Goal: Check status

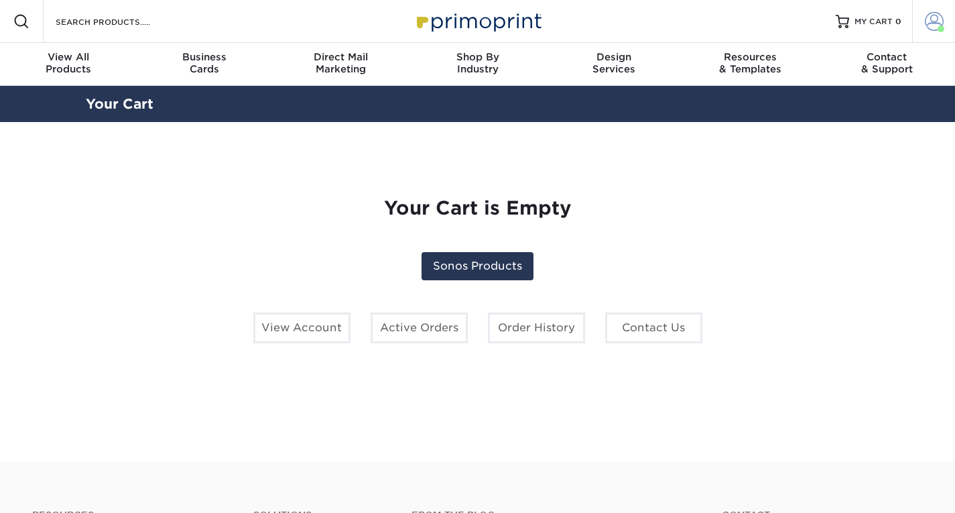
click at [933, 27] on span at bounding box center [934, 21] width 19 height 19
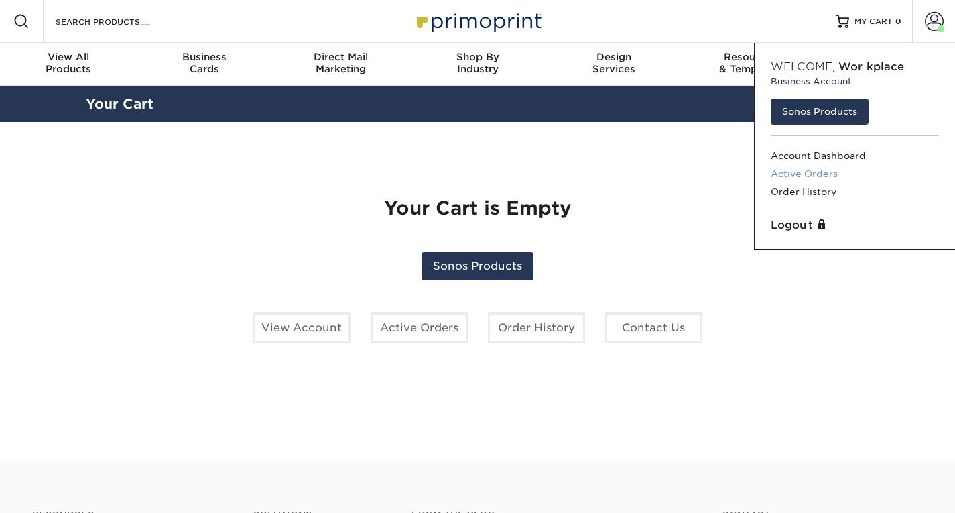
click at [822, 173] on link "Active Orders" at bounding box center [855, 174] width 168 height 18
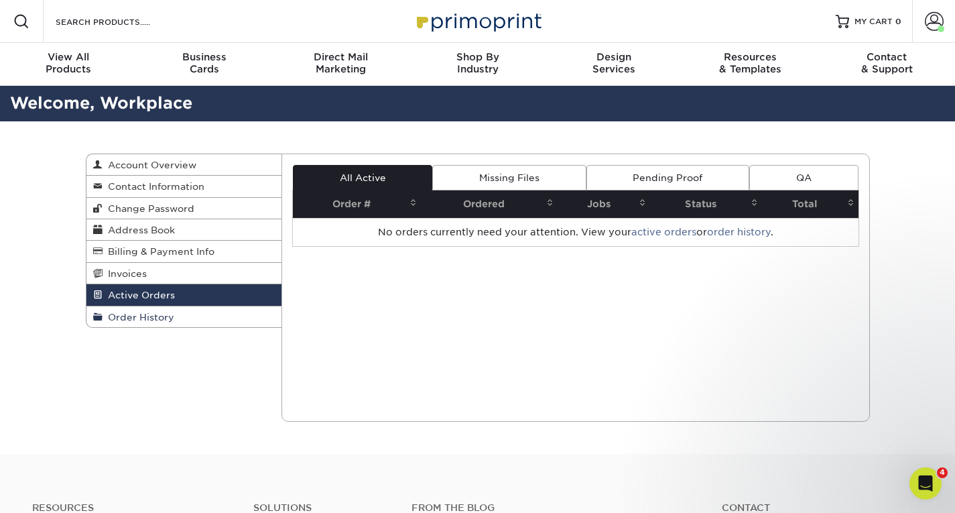
click at [171, 314] on span "Order History" at bounding box center [139, 317] width 72 height 11
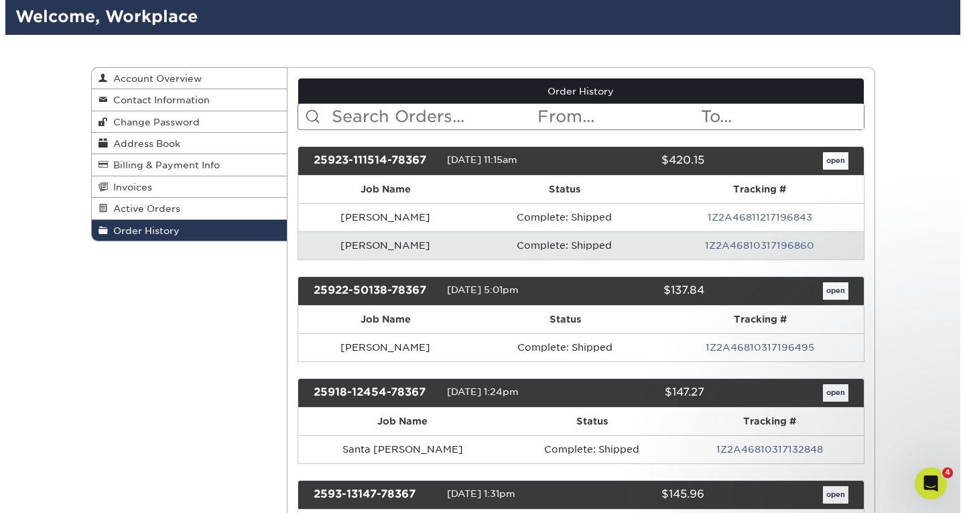
scroll to position [134, 0]
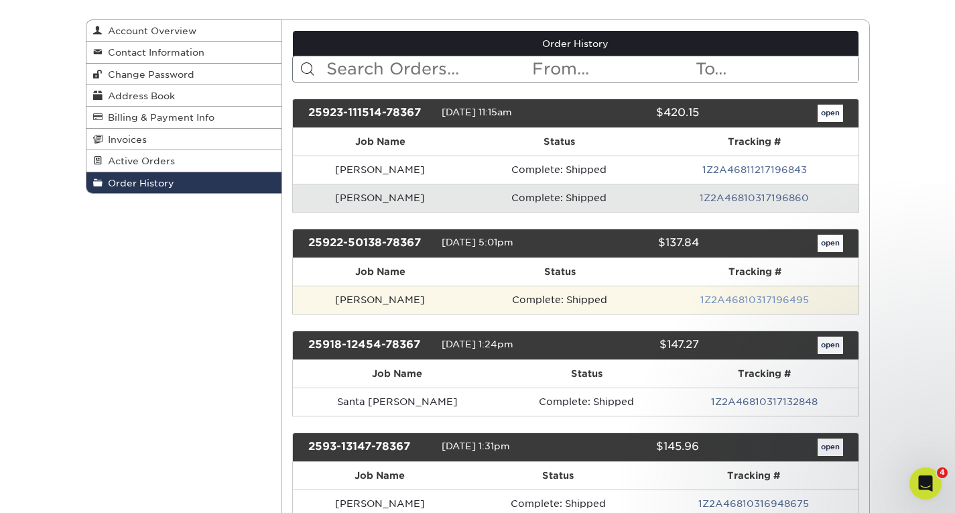
click at [750, 302] on link "1Z2A46810317196495" at bounding box center [754, 299] width 109 height 11
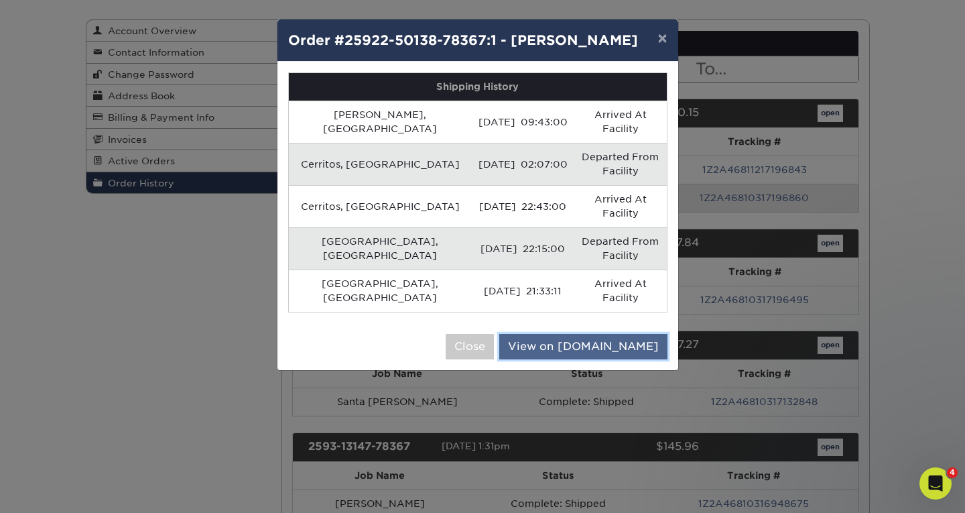
click at [578, 334] on link "View on UPS.com" at bounding box center [583, 346] width 168 height 25
